Goal: Go to known website: Go to known website

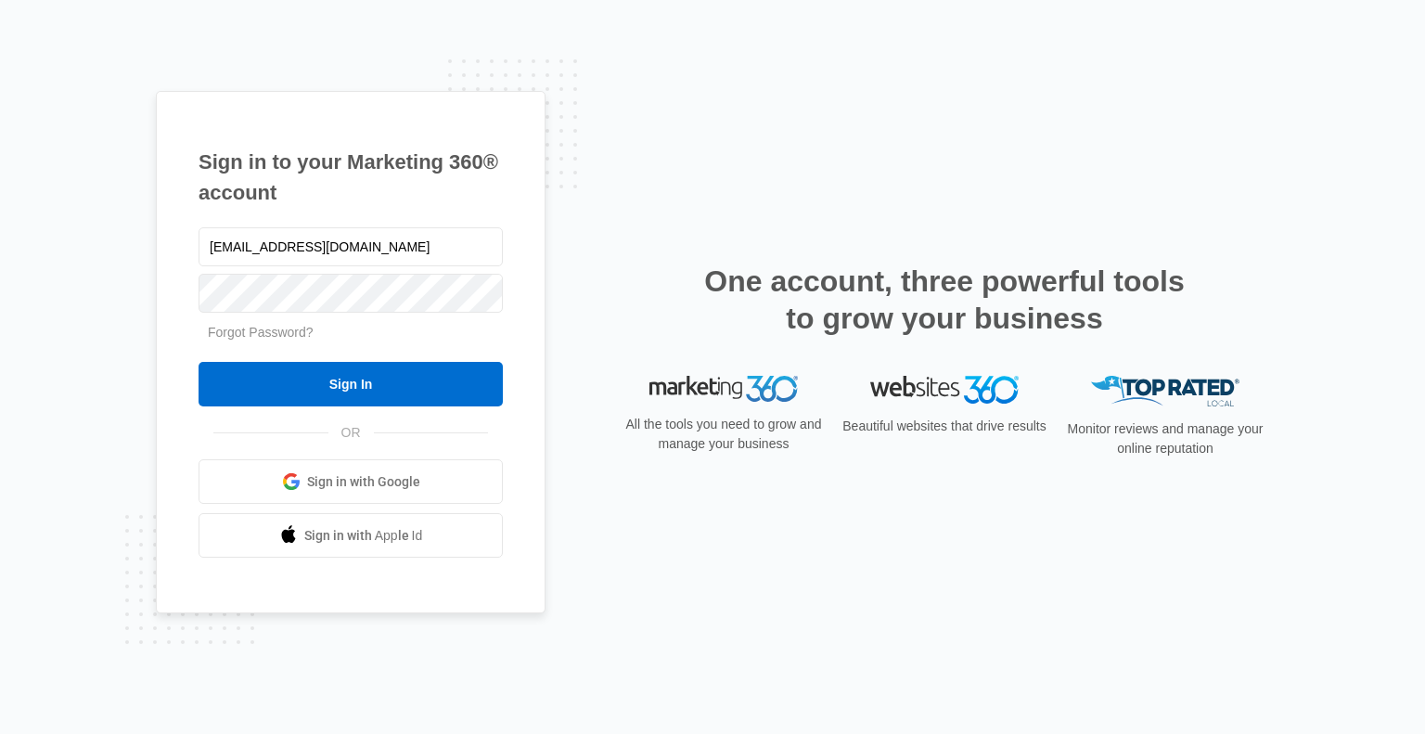
type input "[EMAIL_ADDRESS][DOMAIN_NAME]"
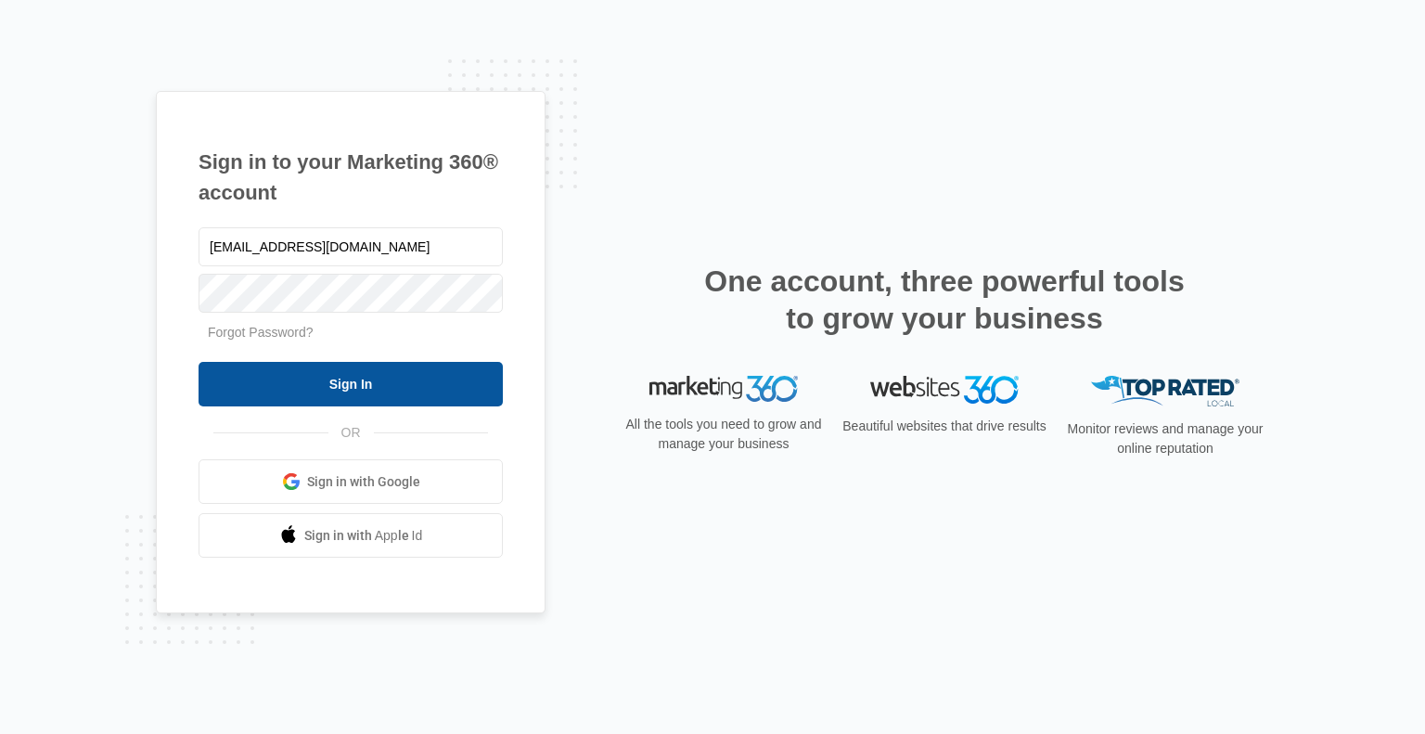
click at [395, 371] on input "Sign In" at bounding box center [350, 384] width 304 height 45
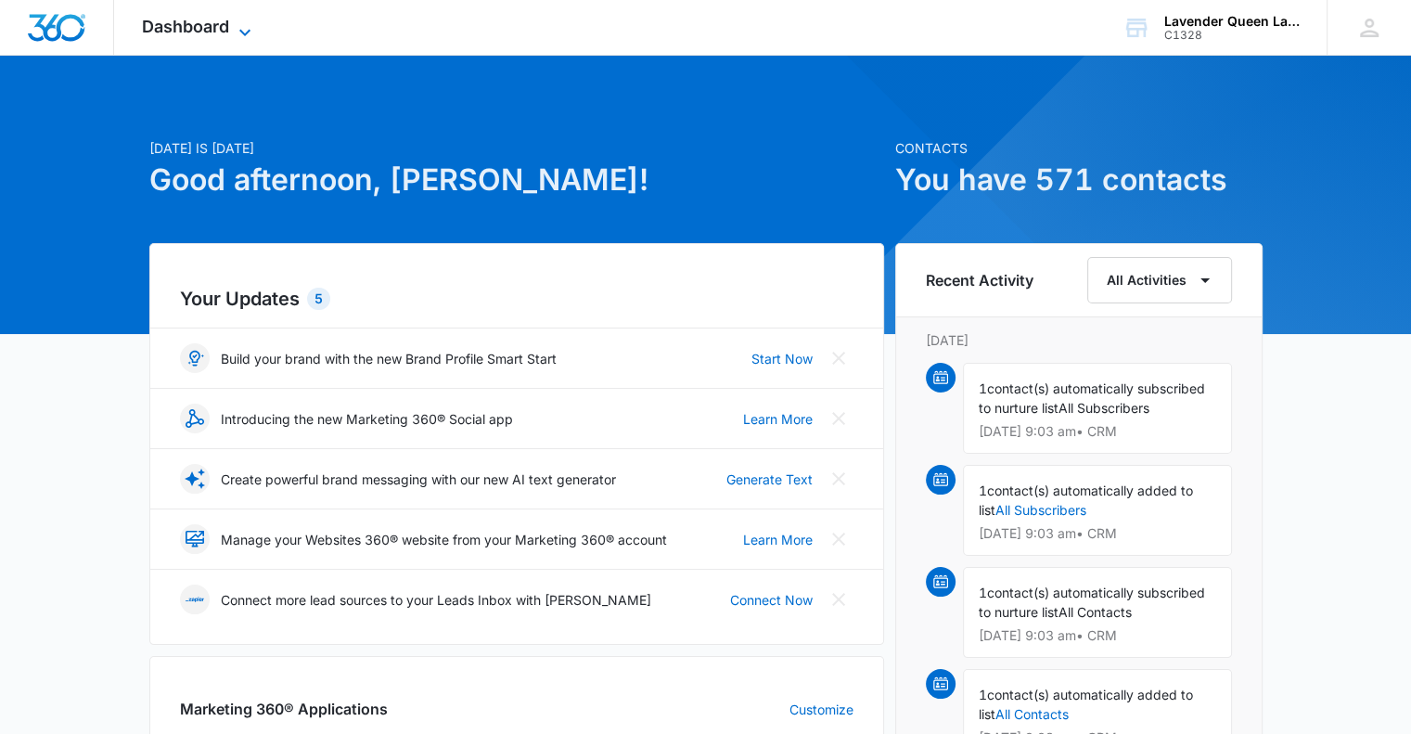
click at [246, 25] on icon at bounding box center [245, 32] width 22 height 22
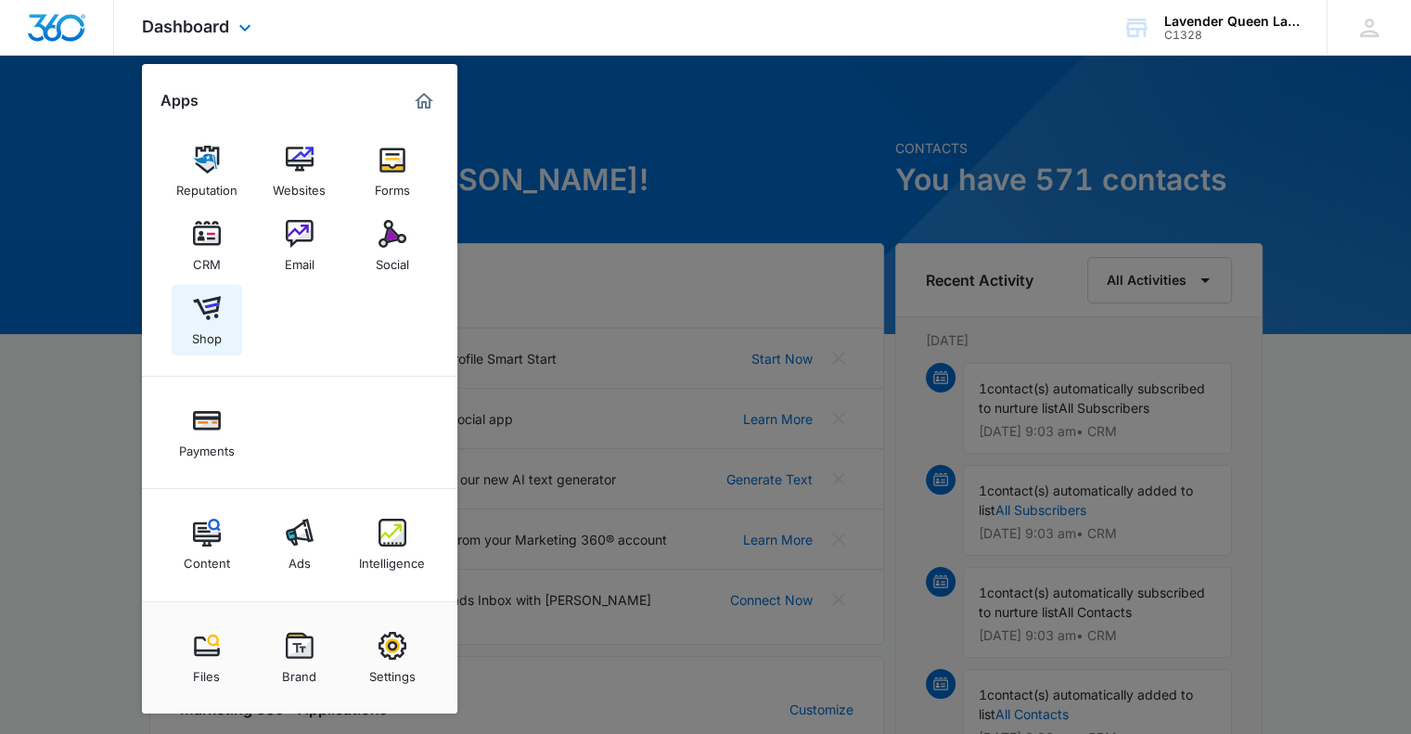
click at [212, 325] on div "Shop" at bounding box center [207, 334] width 30 height 24
